Goal: Contribute content

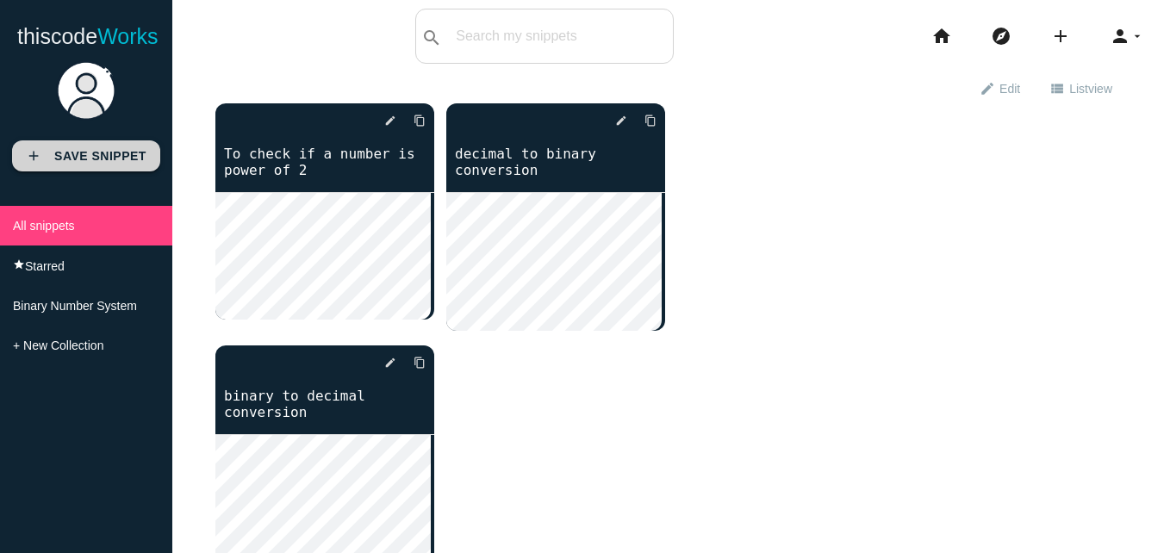
drag, startPoint x: 0, startPoint y: 0, endPoint x: 73, endPoint y: 158, distance: 173.9
click at [73, 158] on b "Save Snippet" at bounding box center [100, 156] width 92 height 14
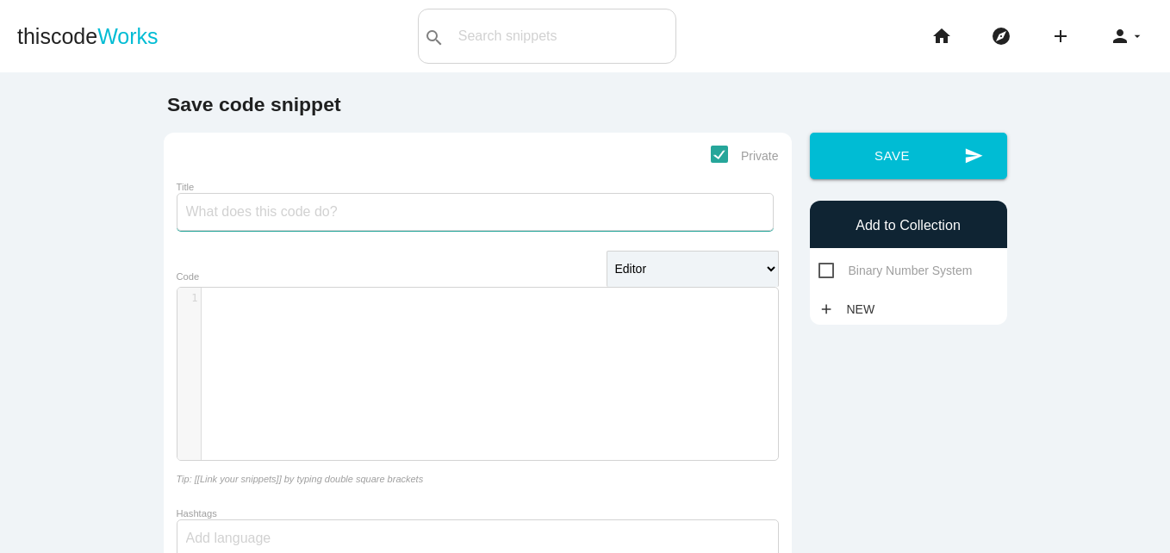
click at [306, 209] on input "Title" at bounding box center [475, 212] width 597 height 38
type input "Reverse a number"
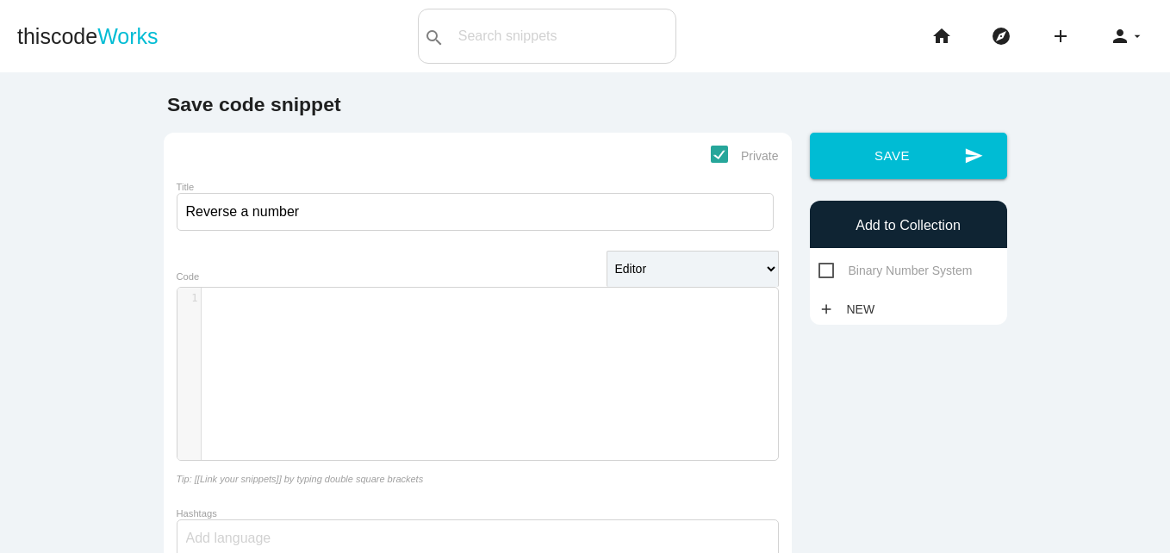
scroll to position [5, 0]
click at [291, 302] on pre "​" at bounding box center [496, 298] width 589 height 15
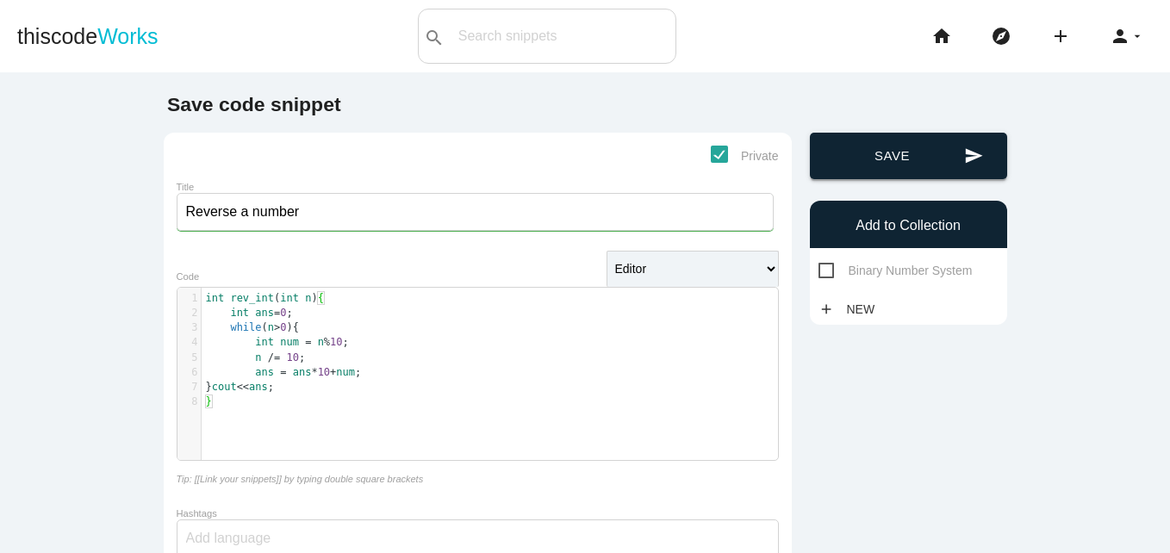
click at [917, 165] on button "send Save" at bounding box center [908, 156] width 197 height 47
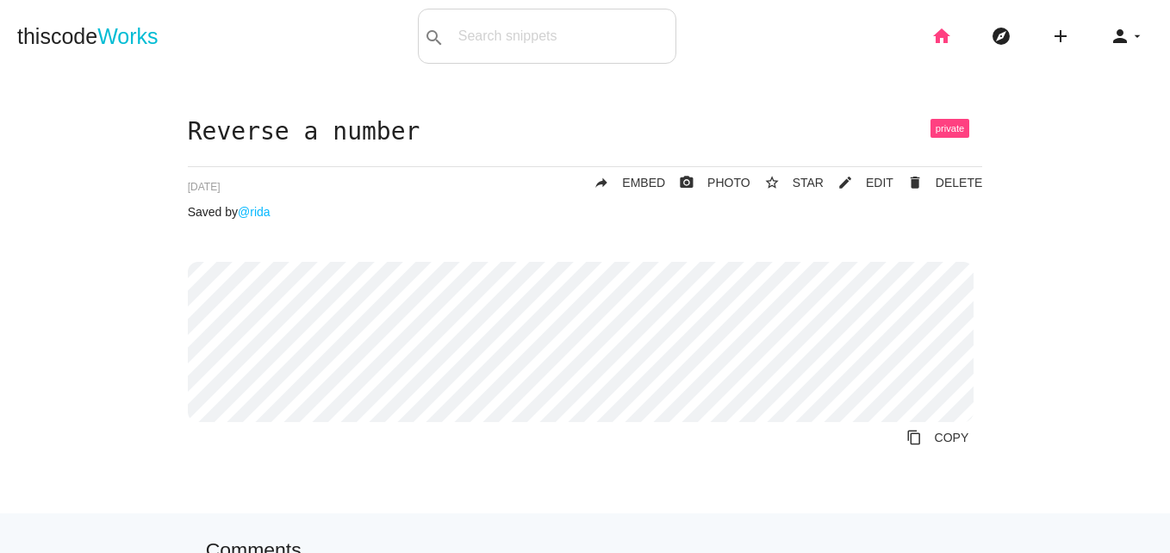
click at [931, 39] on icon "home" at bounding box center [941, 36] width 21 height 55
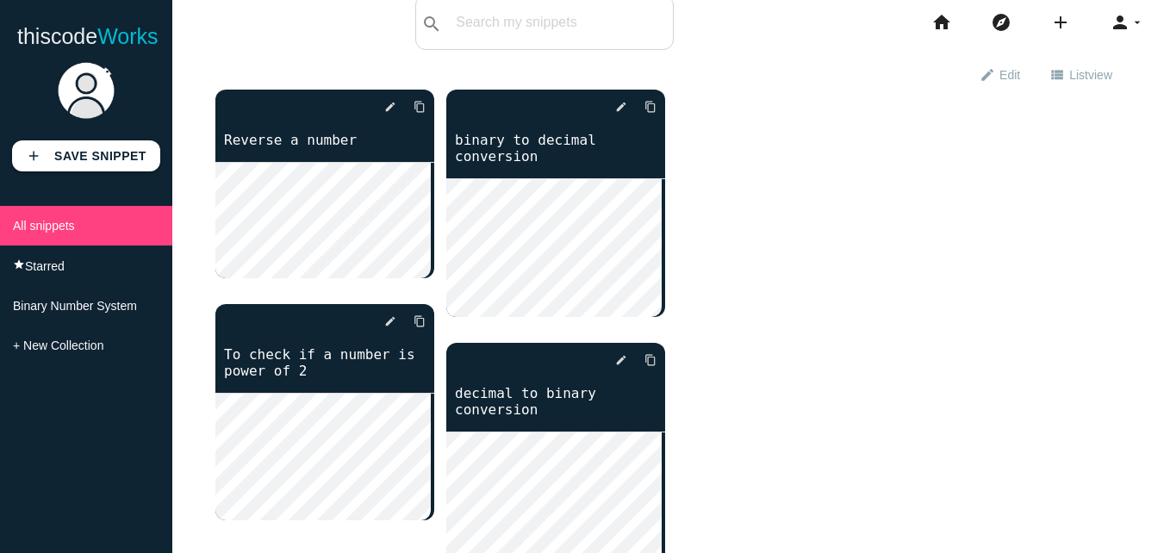
scroll to position [13, 0]
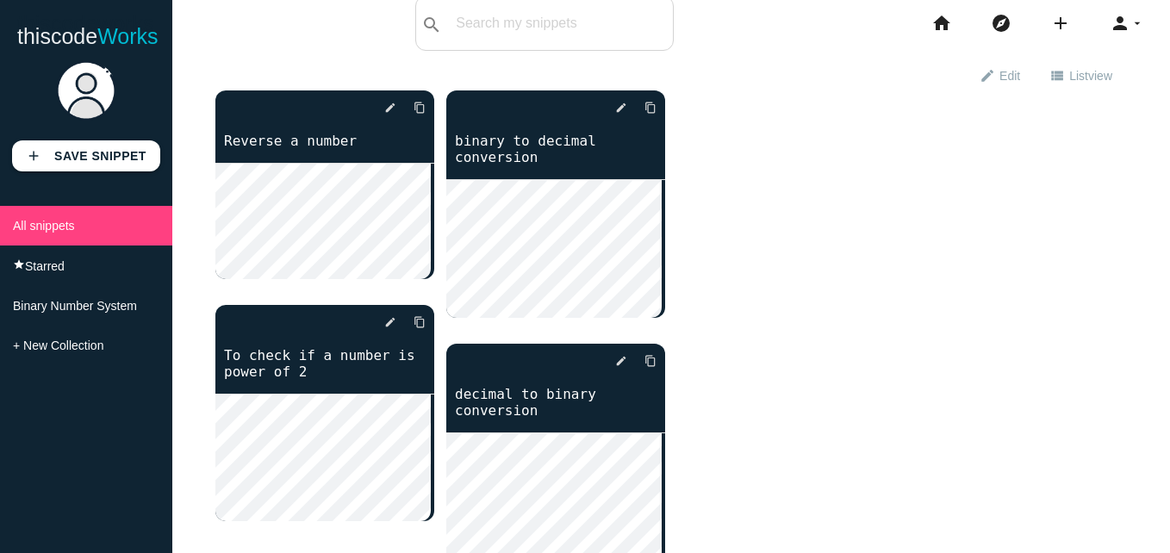
click at [787, 219] on div "delete star_border photo_camera edit content_copy Reverse a number delete star_…" at bounding box center [671, 343] width 912 height 507
click at [1050, 78] on icon "view_list" at bounding box center [1058, 74] width 16 height 29
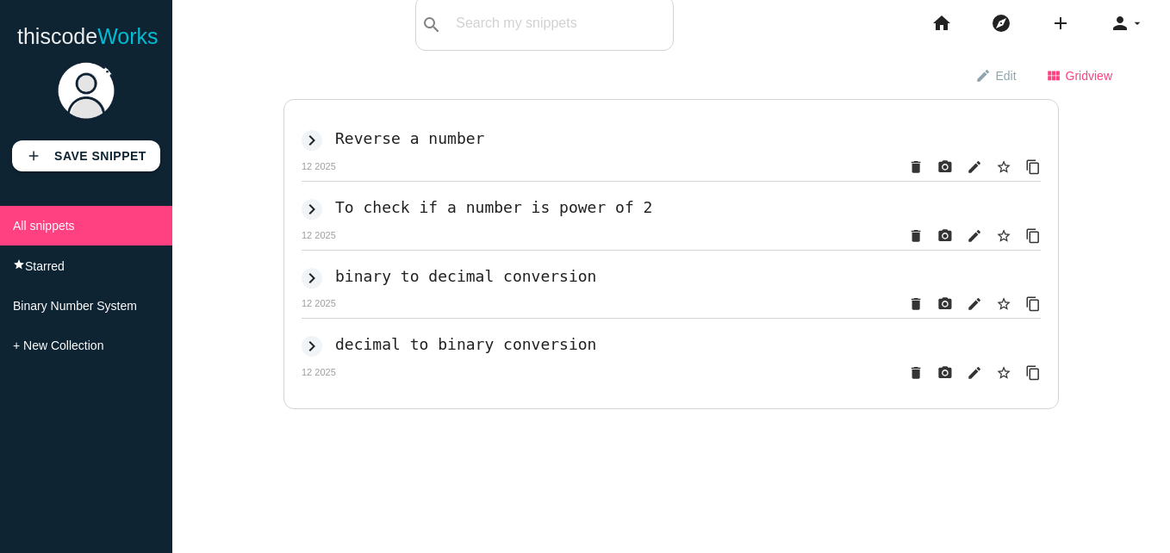
click at [1048, 78] on link "view_module Grid view" at bounding box center [1079, 74] width 96 height 31
